Goal: Information Seeking & Learning: Learn about a topic

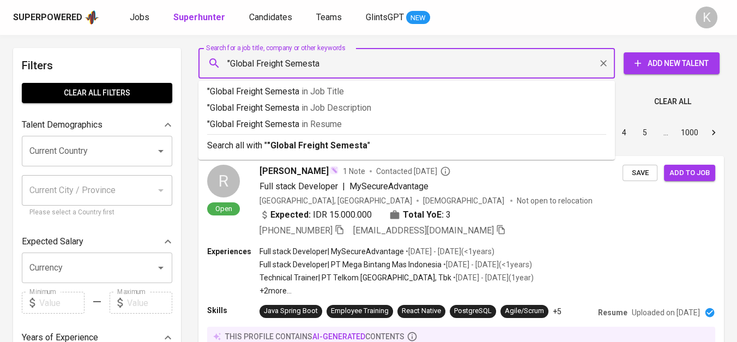
type input ""Global Freight Semesta""
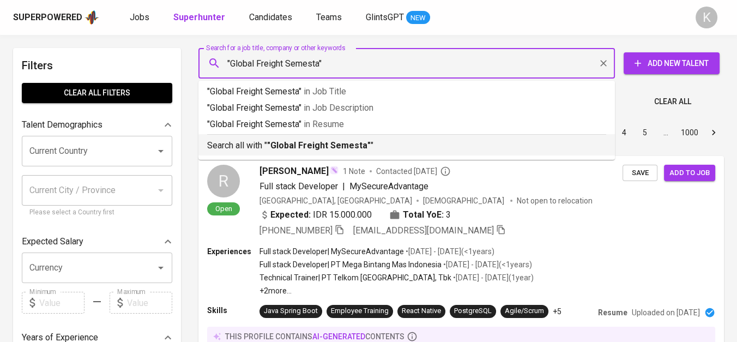
click at [361, 143] on b ""Global Freight Semesta"" at bounding box center [319, 145] width 104 height 10
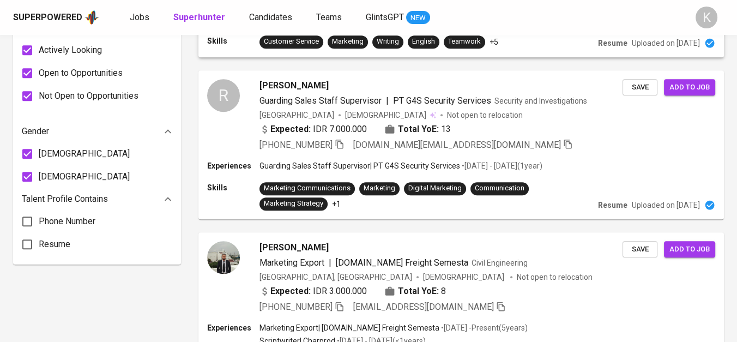
scroll to position [848, 0]
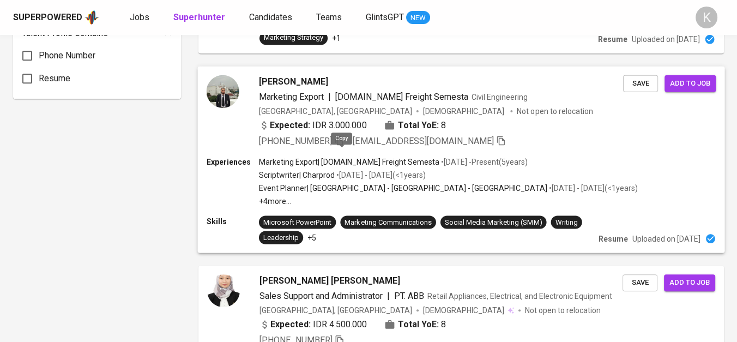
drag, startPoint x: 342, startPoint y: 155, endPoint x: 357, endPoint y: 165, distance: 17.7
click at [341, 145] on icon "button" at bounding box center [339, 140] width 10 height 10
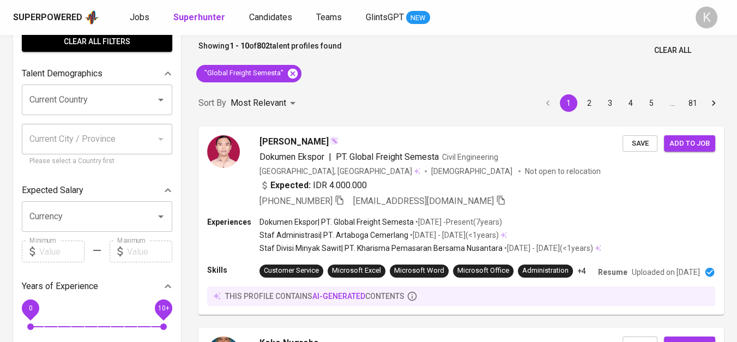
scroll to position [0, 0]
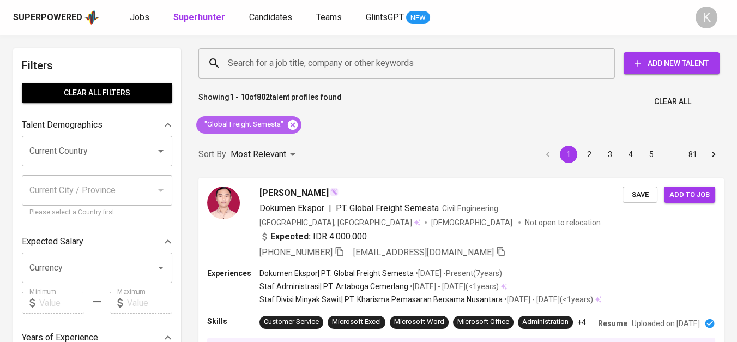
click at [289, 124] on icon at bounding box center [293, 124] width 10 height 10
click at [288, 144] on div "Most Relevant" at bounding box center [265, 154] width 69 height 20
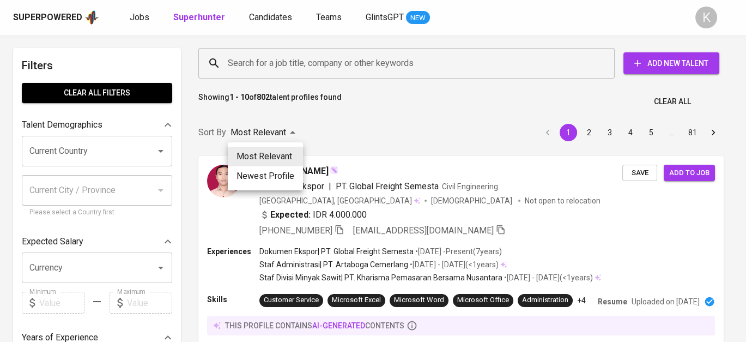
click at [355, 94] on div at bounding box center [373, 171] width 746 height 342
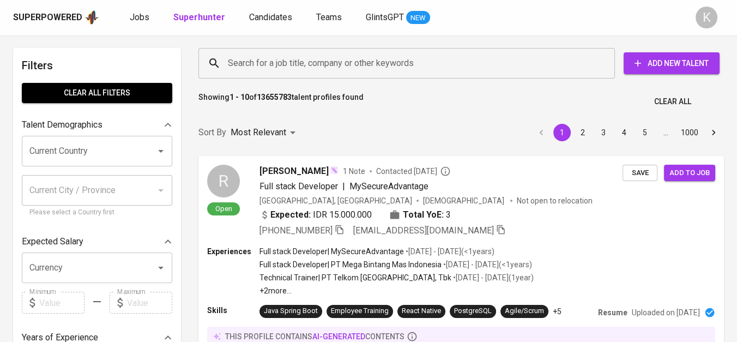
click at [365, 65] on input "Search for a job title, company or other keywords" at bounding box center [409, 63] width 369 height 21
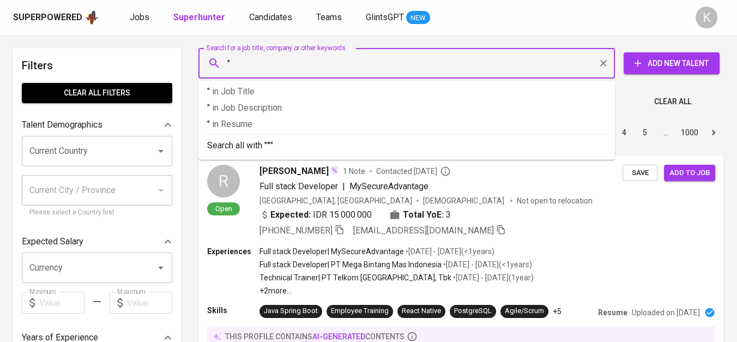
paste input "PT. BEPRO INDONESIA"
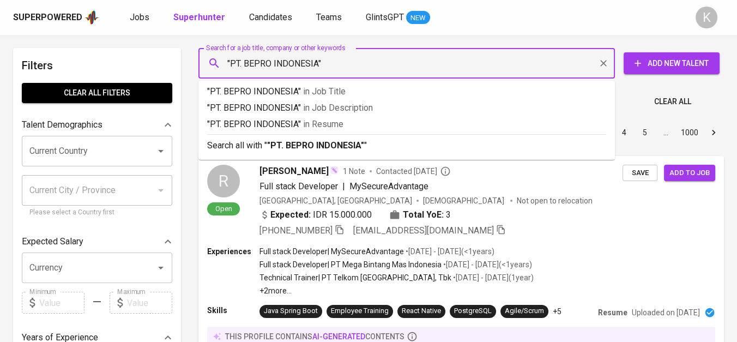
click at [243, 55] on input ""PT. BEPRO INDONESIA"" at bounding box center [409, 63] width 369 height 21
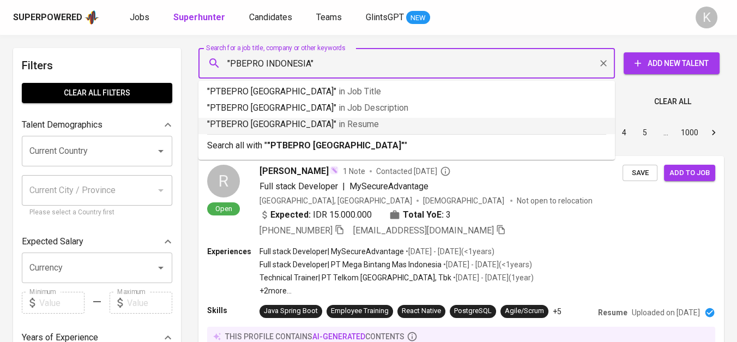
type input ""BEPRO INDONESIA""
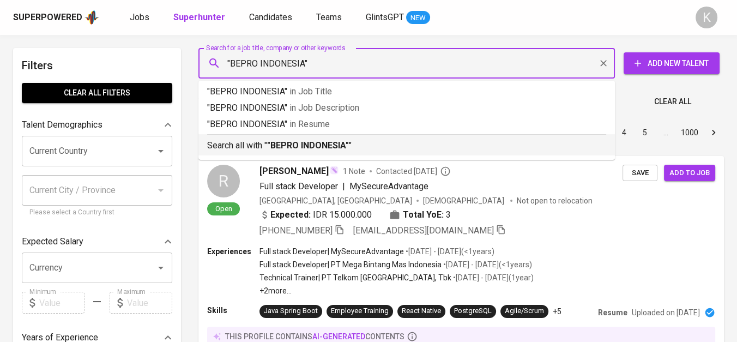
click at [358, 143] on p "Search all with " "BEPRO INDONESIA" "" at bounding box center [406, 145] width 399 height 13
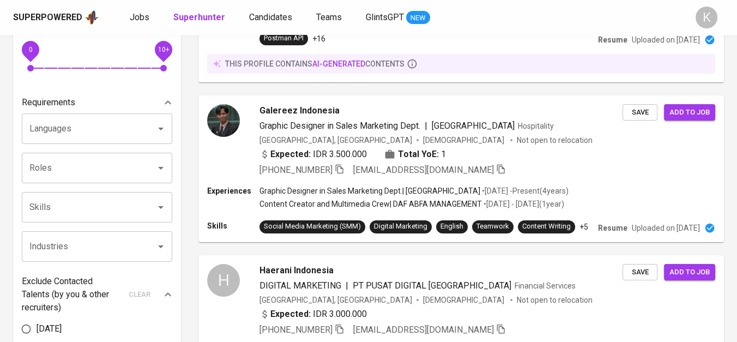
scroll to position [7, 0]
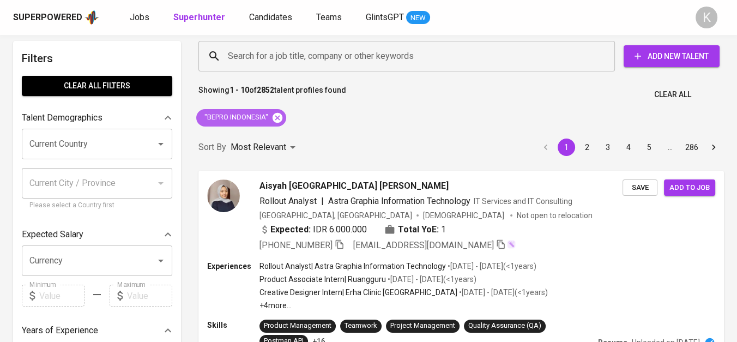
click at [282, 112] on icon at bounding box center [278, 118] width 12 height 12
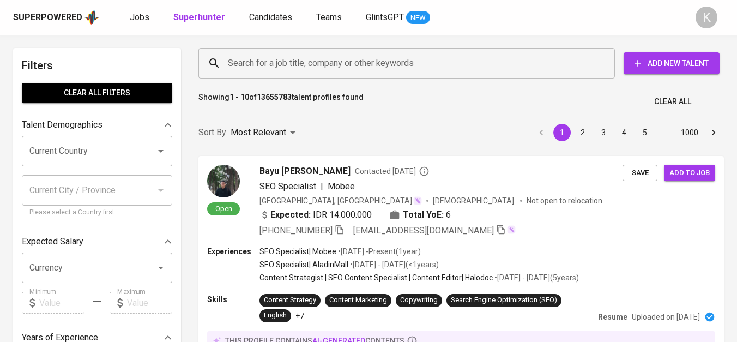
scroll to position [7, 0]
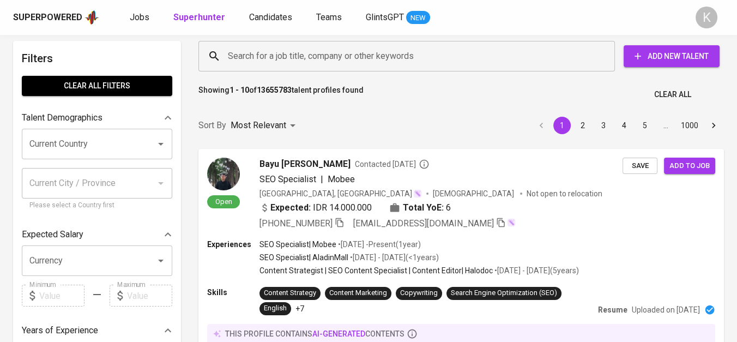
click at [347, 59] on input "Search for a job title, company or other keywords" at bounding box center [409, 56] width 369 height 21
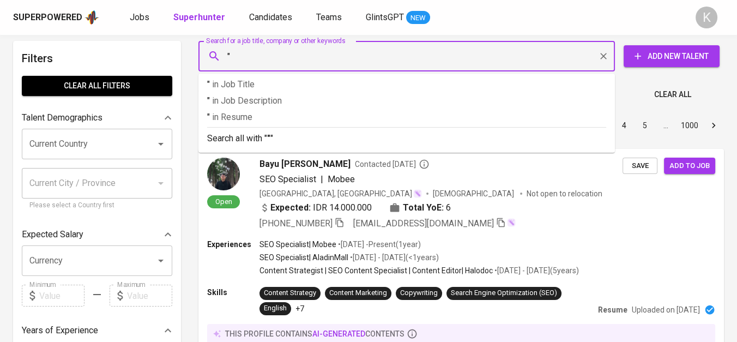
paste input "GUARDIAN PHARMATAMA"
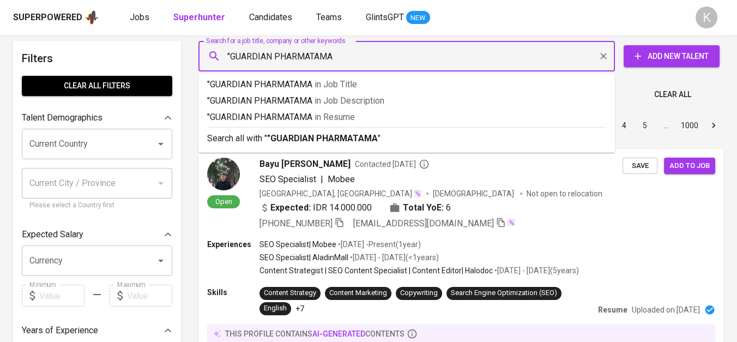
type input ""GUARDIAN PHARMATAMA""
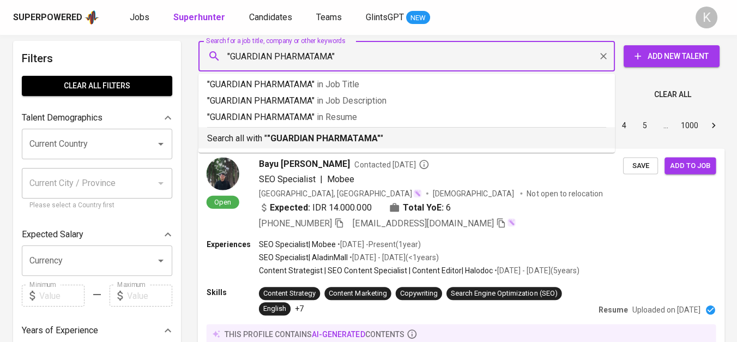
drag, startPoint x: 382, startPoint y: 134, endPoint x: 439, endPoint y: 341, distance: 214.9
click at [381, 134] on p "Search all with " "GUARDIAN PHARMATAMA" "" at bounding box center [406, 138] width 399 height 13
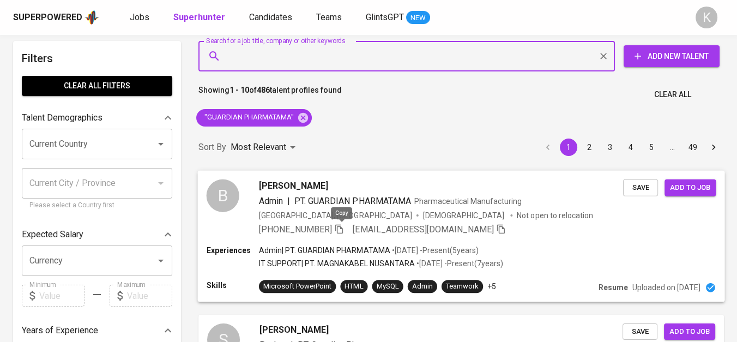
click at [343, 227] on icon "button" at bounding box center [339, 228] width 8 height 9
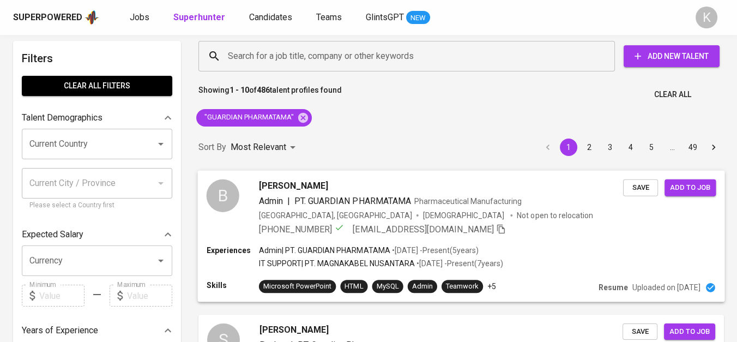
scroll to position [68, 0]
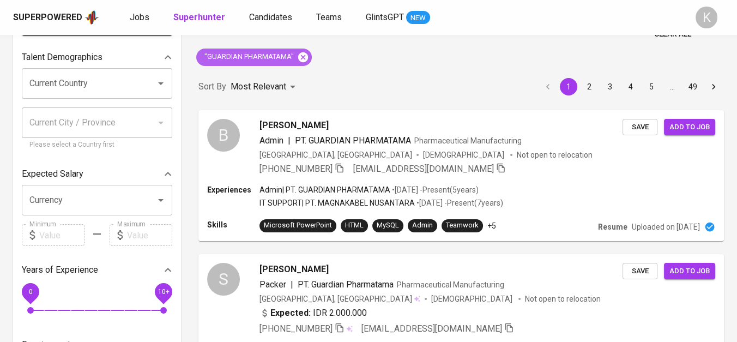
click at [304, 52] on icon at bounding box center [303, 57] width 10 height 10
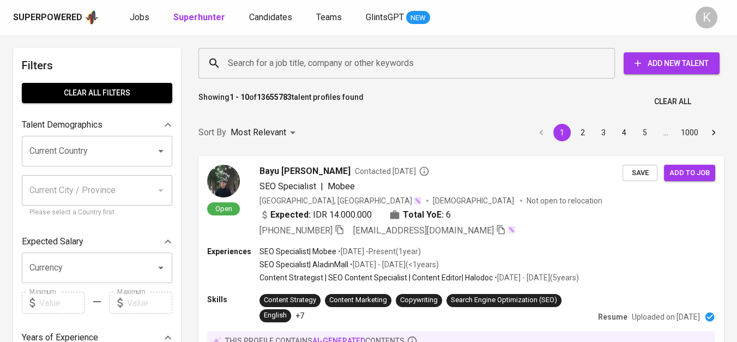
click at [244, 65] on input "Search for a job title, company or other keywords" at bounding box center [409, 63] width 369 height 21
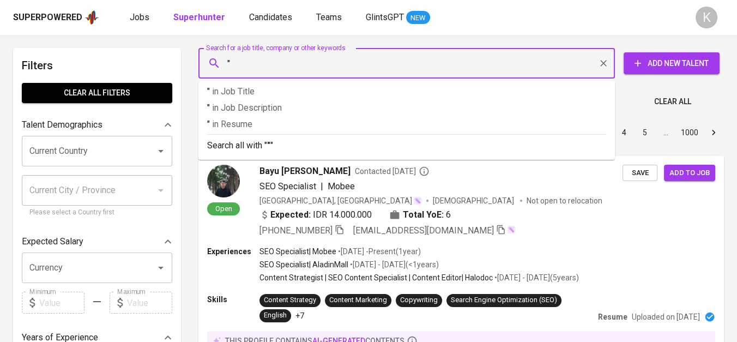
paste input "WIKA Instruments Indonesia"
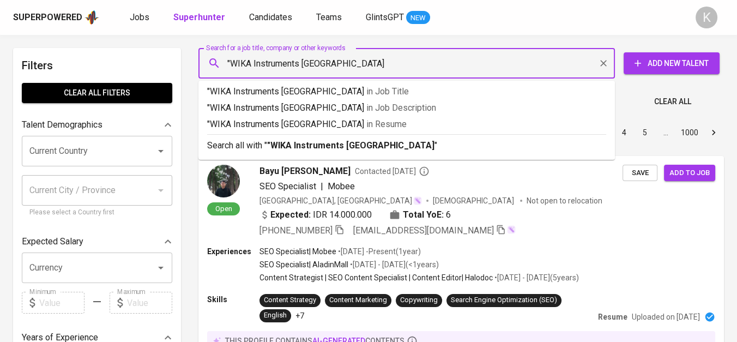
type input ""WIKA Instruments Indonesia""
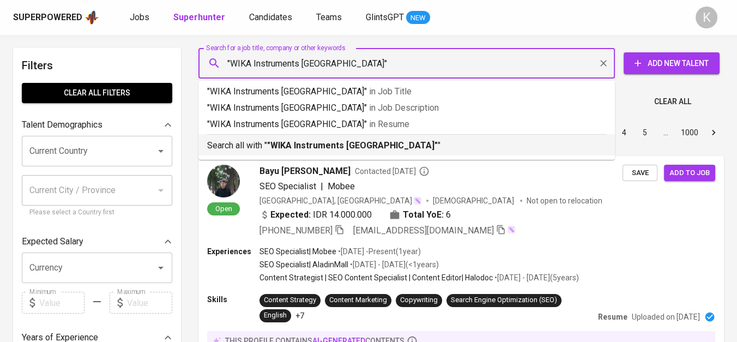
click at [311, 150] on b ""WIKA Instruments Indonesia"" at bounding box center [352, 145] width 171 height 10
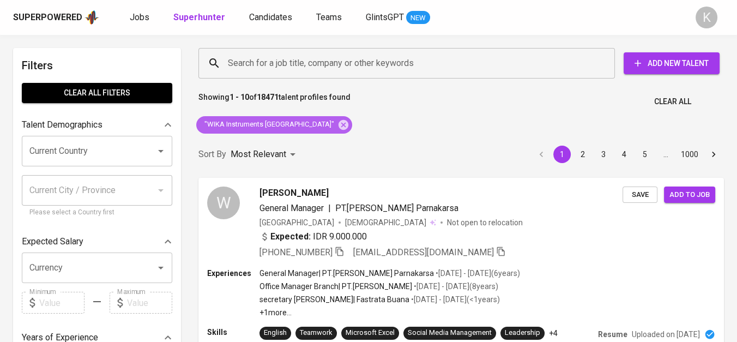
drag, startPoint x: 306, startPoint y: 120, endPoint x: 362, endPoint y: 3, distance: 130.2
click at [339, 120] on icon at bounding box center [344, 124] width 10 height 10
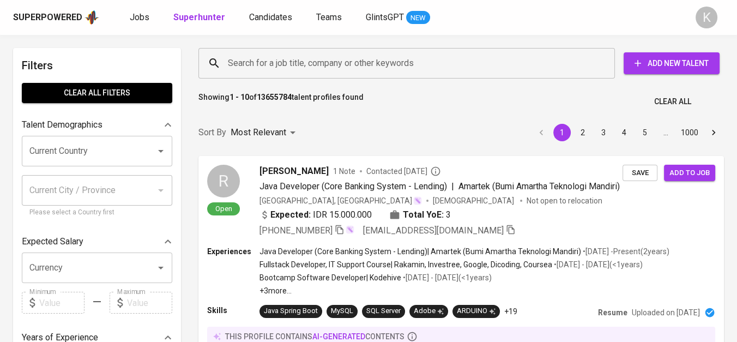
click at [286, 77] on div "Search for a job title, company or other keywords" at bounding box center [406, 63] width 417 height 31
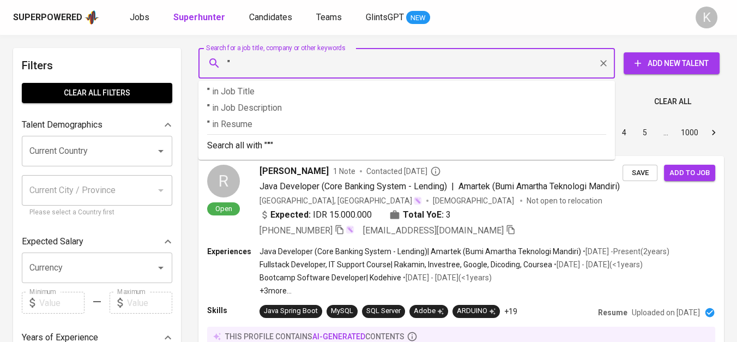
paste input "Gama Multi Usaha Mandiri"
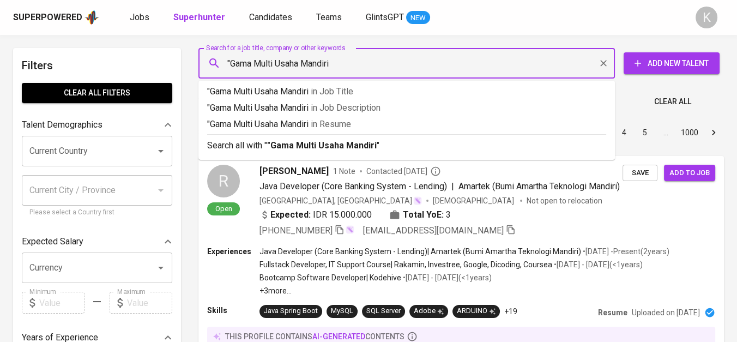
type input ""Gama Multi Usaha Mandiri""
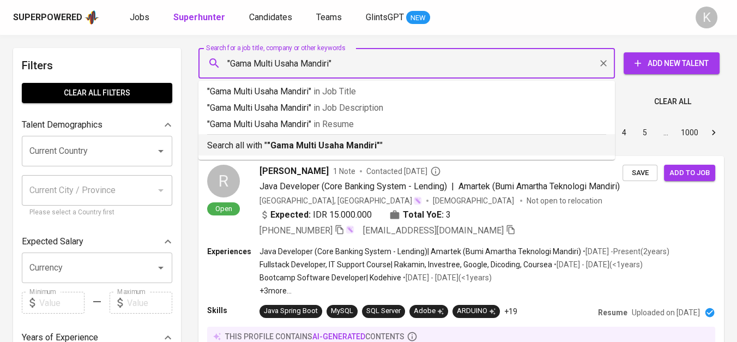
click at [302, 147] on b ""Gama Multi Usaha Mandiri"" at bounding box center [323, 145] width 113 height 10
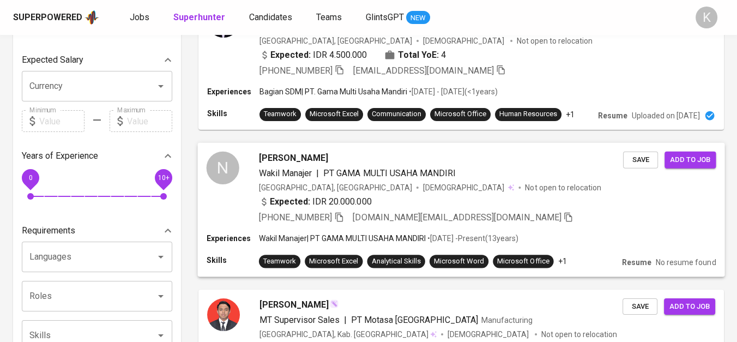
scroll to position [242, 0]
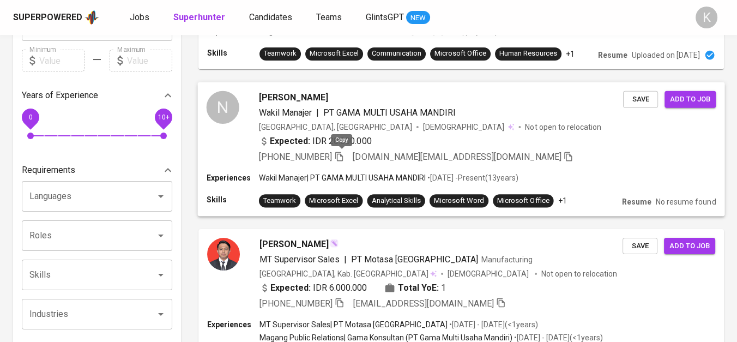
drag, startPoint x: 342, startPoint y: 155, endPoint x: 377, endPoint y: 165, distance: 36.1
click at [342, 155] on icon "button" at bounding box center [339, 156] width 10 height 10
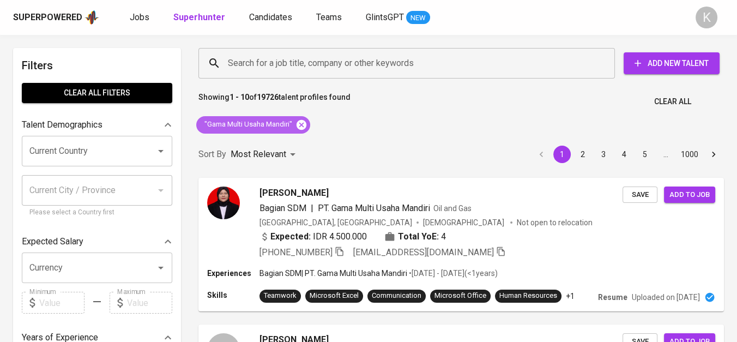
click at [303, 123] on icon at bounding box center [301, 125] width 12 height 12
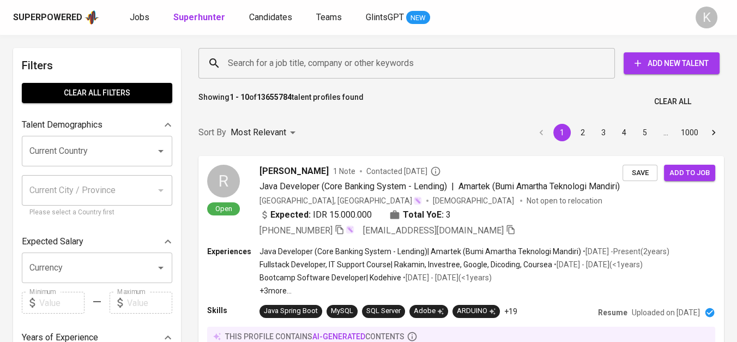
click at [302, 69] on input "Search for a job title, company or other keywords" at bounding box center [409, 63] width 369 height 21
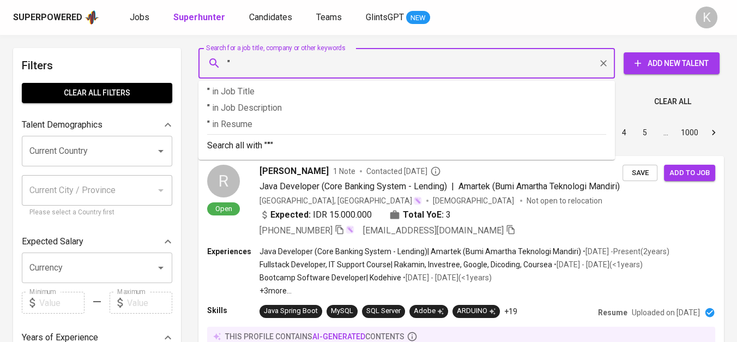
paste input "[PERSON_NAME] Logistic International"
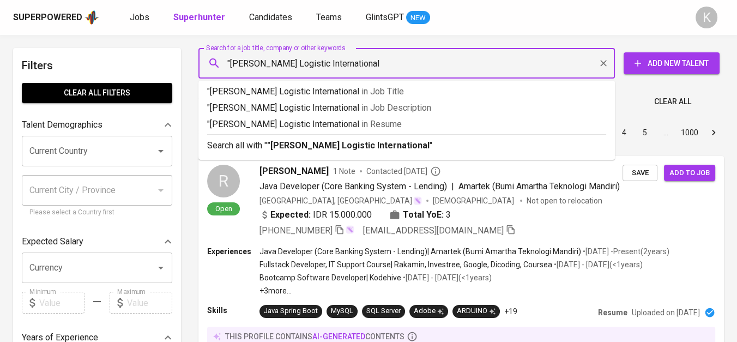
type input ""[PERSON_NAME] Logistic International""
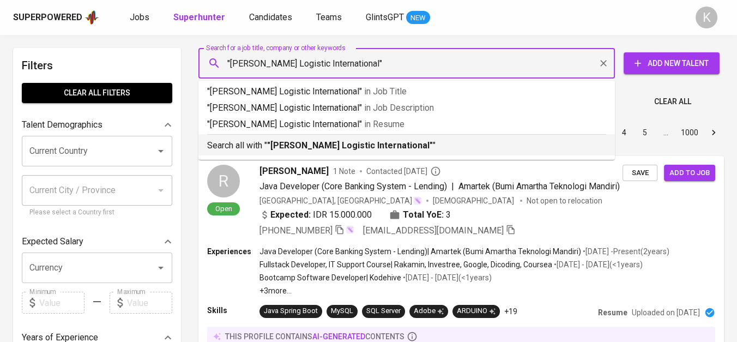
drag, startPoint x: 341, startPoint y: 153, endPoint x: 402, endPoint y: 4, distance: 160.6
click at [341, 153] on li "Search all with " "[PERSON_NAME] Logistic International" "" at bounding box center [406, 144] width 417 height 21
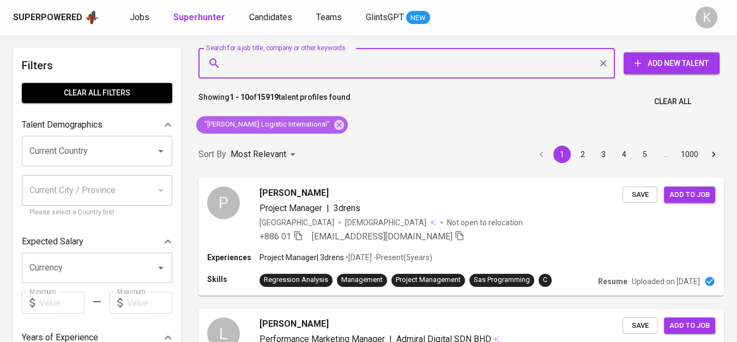
drag, startPoint x: 324, startPoint y: 122, endPoint x: 374, endPoint y: 3, distance: 129.5
click at [333, 122] on icon at bounding box center [339, 125] width 12 height 12
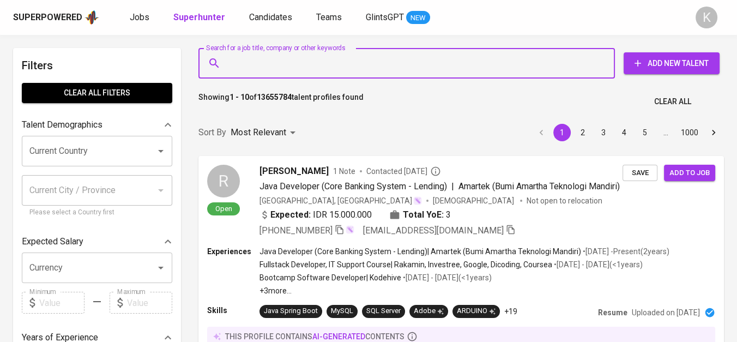
click at [310, 61] on input "Search for a job title, company or other keywords" at bounding box center [409, 63] width 369 height 21
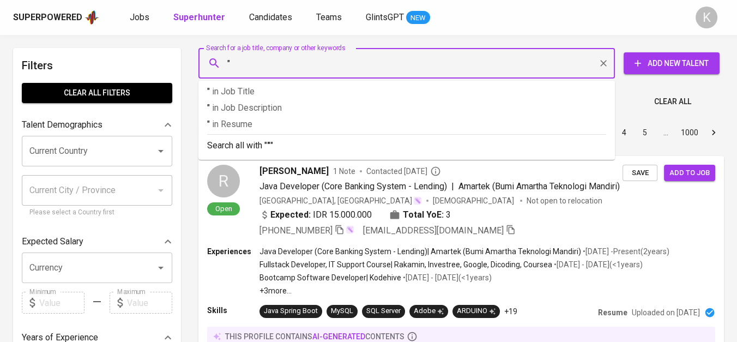
paste input "Sheel Oil Indonesia"
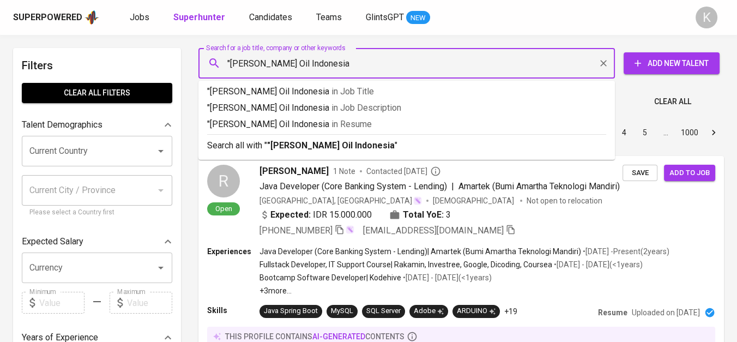
type input ""Sheel Oil Indonesia""
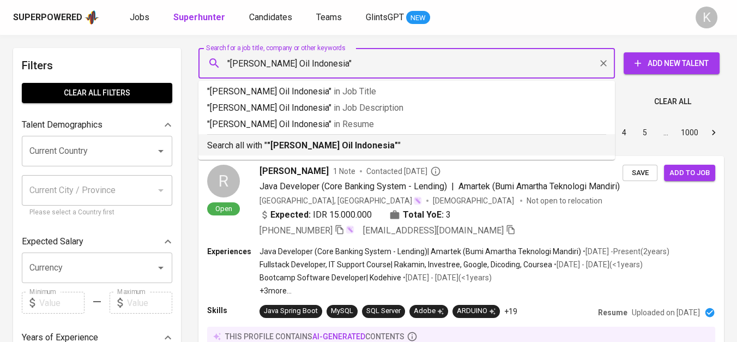
click at [334, 145] on b ""Sheel Oil Indonesia"" at bounding box center [332, 145] width 131 height 10
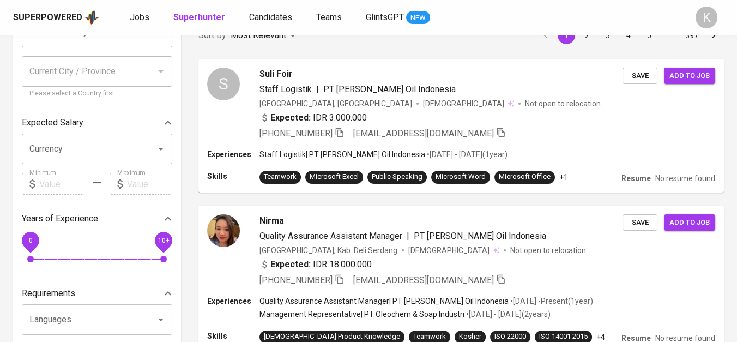
scroll to position [121, 0]
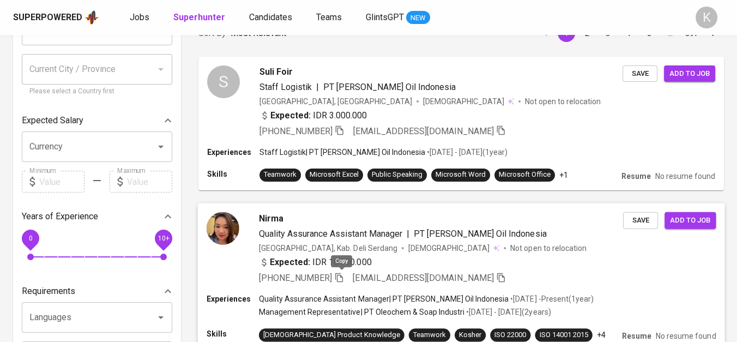
drag, startPoint x: 338, startPoint y: 275, endPoint x: 377, endPoint y: 294, distance: 43.2
click at [337, 276] on icon "button" at bounding box center [339, 277] width 10 height 10
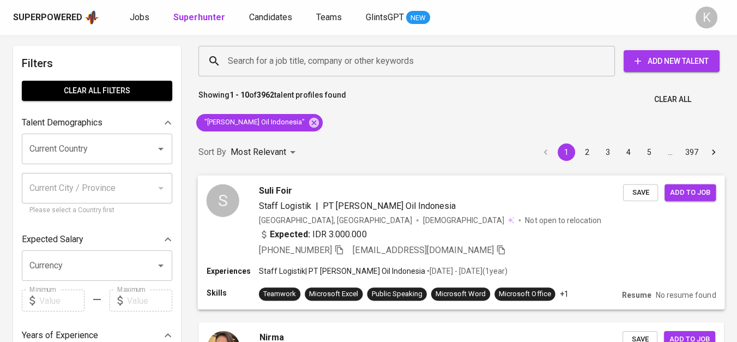
scroll to position [0, 0]
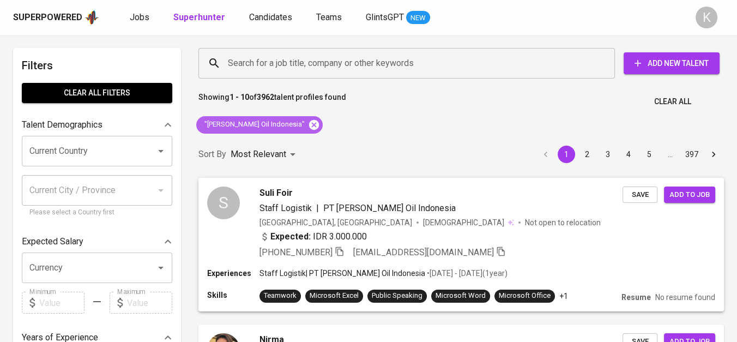
click at [308, 119] on icon at bounding box center [314, 125] width 12 height 12
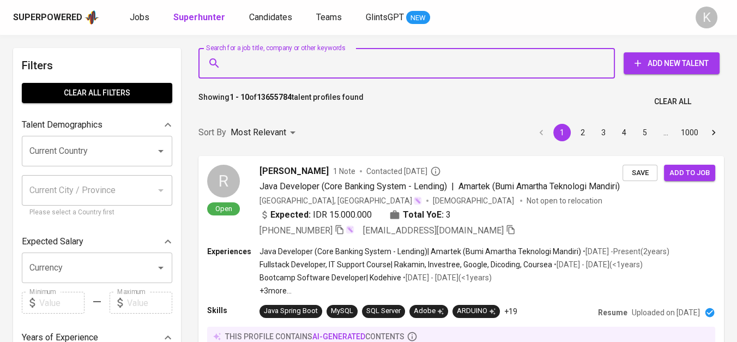
click at [289, 71] on input "Search for a job title, company or other keywords" at bounding box center [409, 63] width 369 height 21
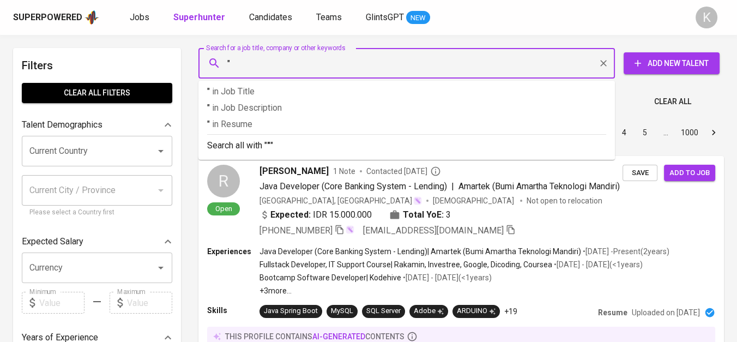
paste input "Sheel Oil Indonesia"
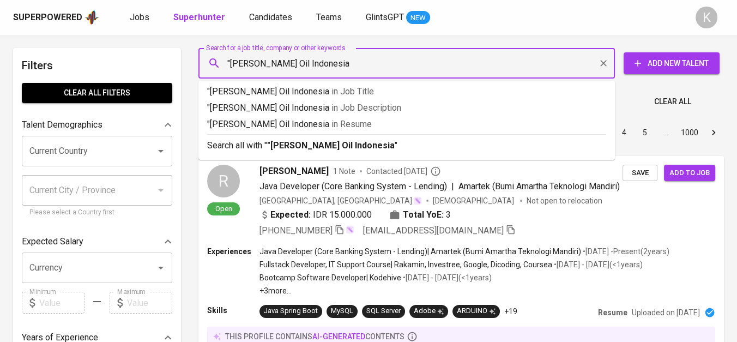
type input ""Sheel Oil Indonesia""
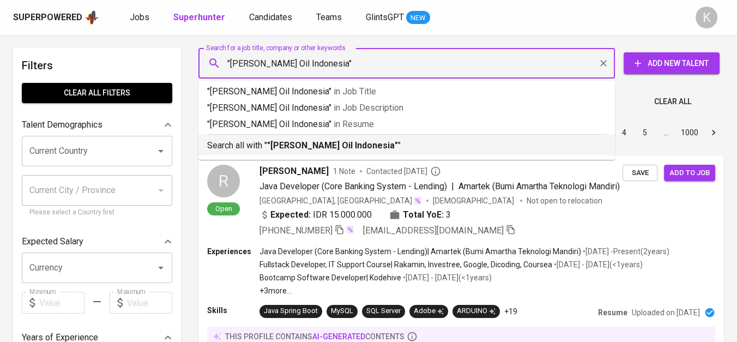
drag, startPoint x: 305, startPoint y: 141, endPoint x: 460, endPoint y: 1, distance: 209.2
click at [305, 141] on b ""Sheel Oil Indonesia"" at bounding box center [332, 145] width 131 height 10
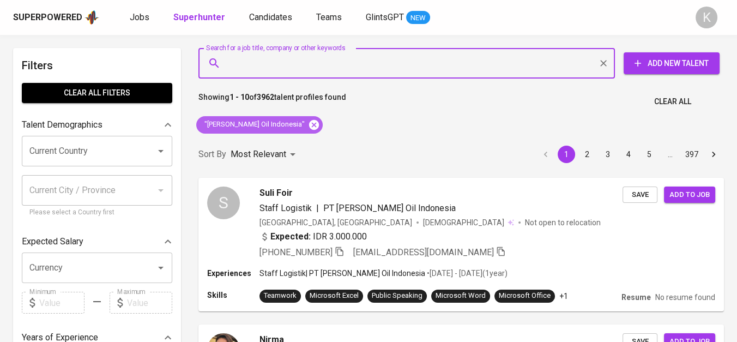
drag, startPoint x: 279, startPoint y: 125, endPoint x: 369, endPoint y: 2, distance: 152.1
click at [308, 125] on icon at bounding box center [314, 125] width 12 height 12
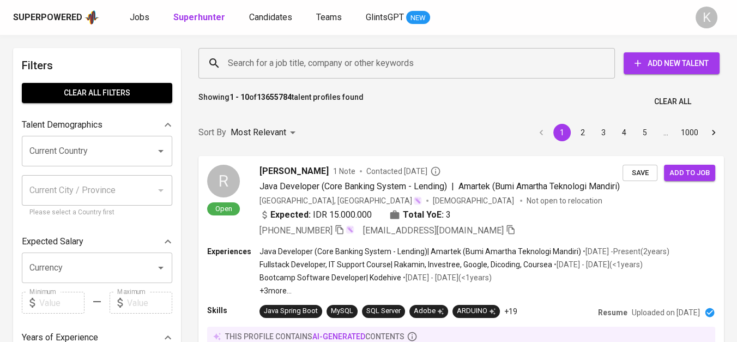
click at [270, 57] on input "Search for a job title, company or other keywords" at bounding box center [409, 63] width 369 height 21
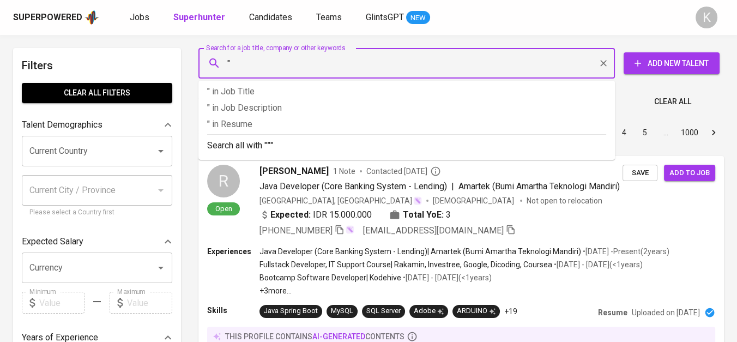
paste input "Monde Mahkota Biskuit"
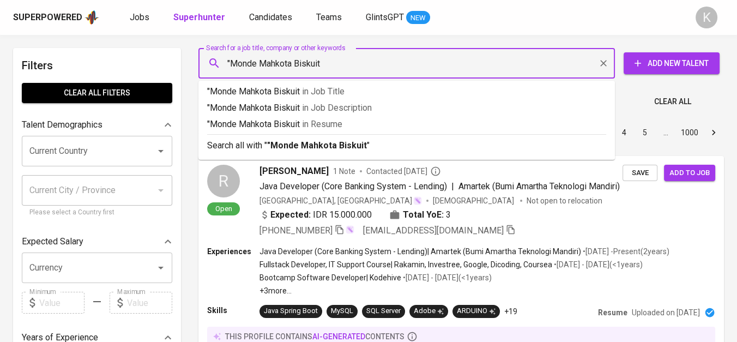
type input ""Monde Mahkota Biskuit""
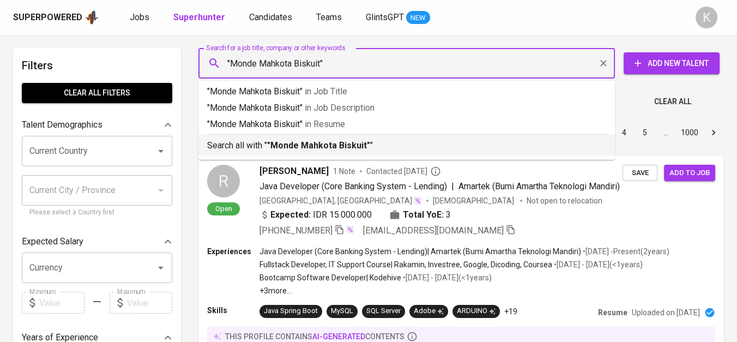
drag, startPoint x: 337, startPoint y: 151, endPoint x: 390, endPoint y: 4, distance: 155.9
click at [336, 149] on p "Search all with " "Monde Mahkota Biskuit" "" at bounding box center [406, 145] width 399 height 13
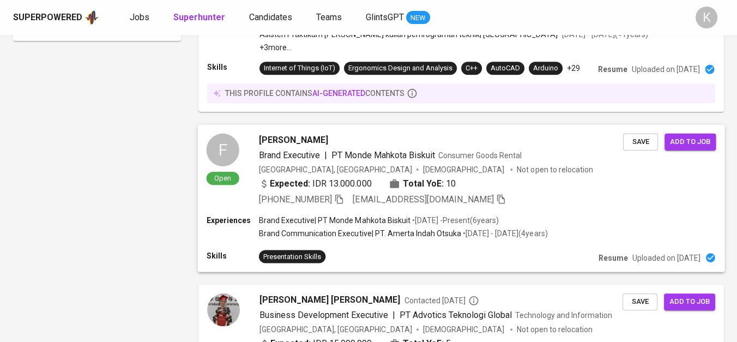
scroll to position [908, 0]
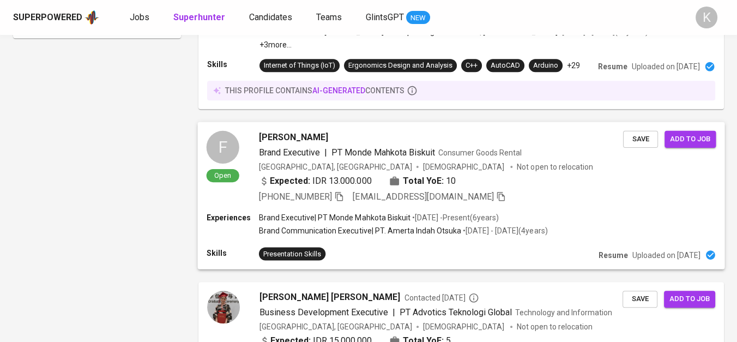
click at [343, 191] on icon "button" at bounding box center [339, 195] width 8 height 9
